Goal: Task Accomplishment & Management: Use online tool/utility

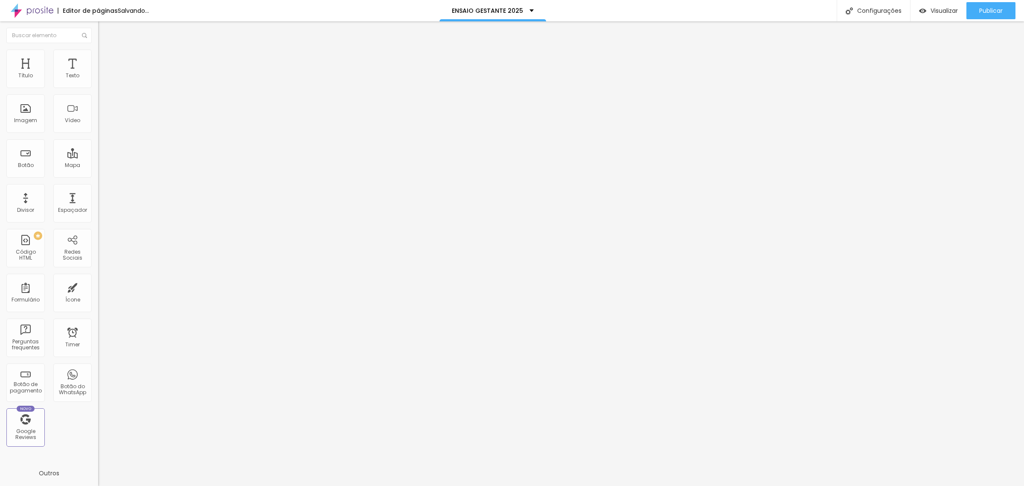
click at [98, 73] on span "Trocar imagem" at bounding box center [121, 69] width 47 height 7
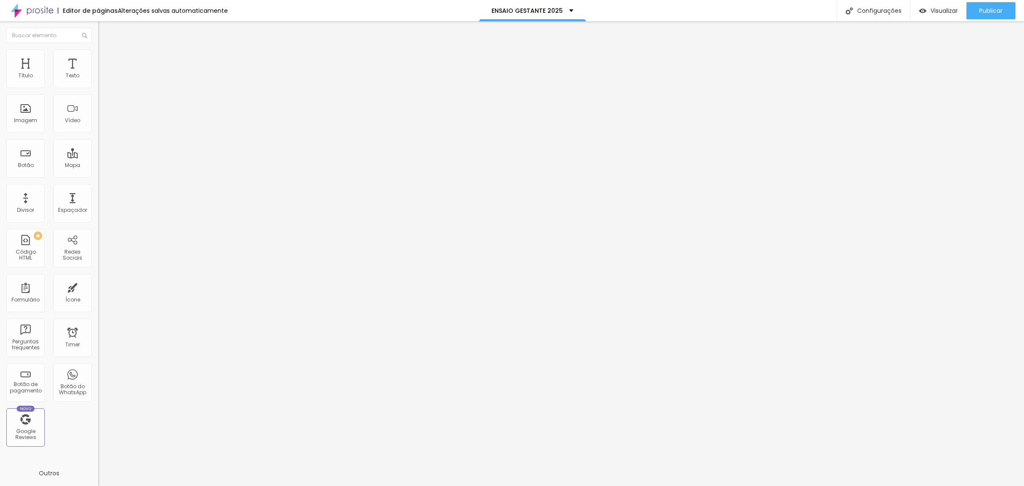
click at [1006, 7] on button "Publicar" at bounding box center [990, 10] width 49 height 17
click at [942, 11] on span "Visualizar" at bounding box center [936, 10] width 27 height 7
click at [986, 2] on div "Publicar" at bounding box center [990, 10] width 23 height 17
